Goal: Find specific page/section: Find specific page/section

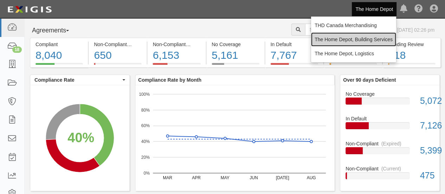
click at [359, 37] on link "The Home Depot, Building Services" at bounding box center [353, 39] width 85 height 14
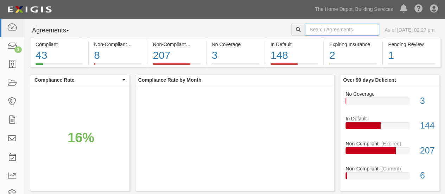
click at [309, 31] on input "text" at bounding box center [342, 30] width 74 height 12
type input "RGIS"
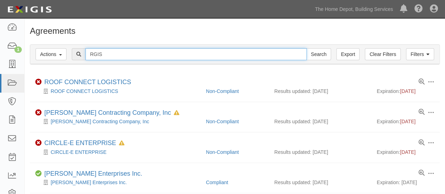
drag, startPoint x: 121, startPoint y: 55, endPoint x: 68, endPoint y: 55, distance: 52.7
click at [68, 55] on div "RGIS Search" at bounding box center [235, 54] width 398 height 12
type input "WIS"
click at [306, 48] on input "Search" at bounding box center [318, 54] width 25 height 12
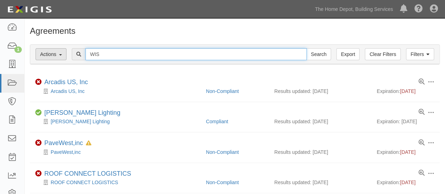
drag, startPoint x: 104, startPoint y: 53, endPoint x: 64, endPoint y: 53, distance: 40.1
click at [64, 53] on div "Filters Actions Edit Tags Run Workflows Send Messages Clear Filters Export WIS …" at bounding box center [234, 54] width 409 height 19
type input "retail services"
click at [306, 48] on input "Search" at bounding box center [318, 54] width 25 height 12
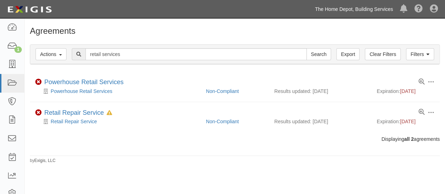
click at [370, 6] on link "The Home Depot, Building Services" at bounding box center [353, 9] width 85 height 14
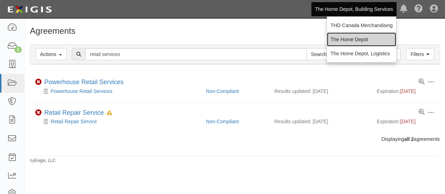
click at [356, 35] on link "The Home Depot" at bounding box center [361, 39] width 69 height 14
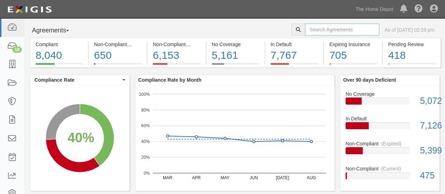
click at [325, 30] on input "text" at bounding box center [342, 30] width 74 height 12
type input "Retail services"
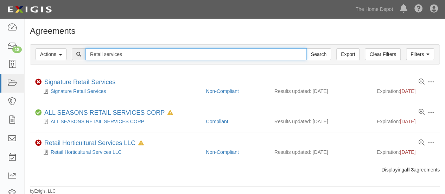
drag, startPoint x: 141, startPoint y: 57, endPoint x: 443, endPoint y: -42, distance: 318.0
click at [443, 0] on html "Toggle navigation Dashboard 18 Inbox Parties Agreements Coverages Documents Mes…" at bounding box center [222, 98] width 445 height 196
drag, startPoint x: 103, startPoint y: 57, endPoint x: 71, endPoint y: 56, distance: 31.3
click at [72, 56] on div "Retail services Search" at bounding box center [201, 54] width 259 height 12
type input "I"
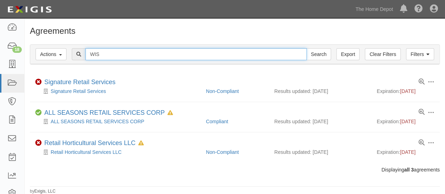
type input "WIS"
click at [306, 48] on input "Search" at bounding box center [318, 54] width 25 height 12
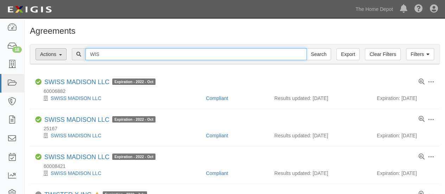
drag, startPoint x: 116, startPoint y: 55, endPoint x: 58, endPoint y: 52, distance: 58.4
click at [58, 52] on div "Filters Actions Edit Tags Run Workflows Send Messages Clear Filters Export WIS …" at bounding box center [234, 54] width 409 height 19
type input "RGIS"
click at [306, 48] on input "Search" at bounding box center [318, 54] width 25 height 12
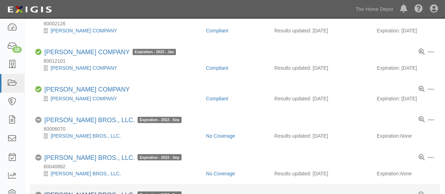
scroll to position [468, 0]
